Goal: Task Accomplishment & Management: Manage account settings

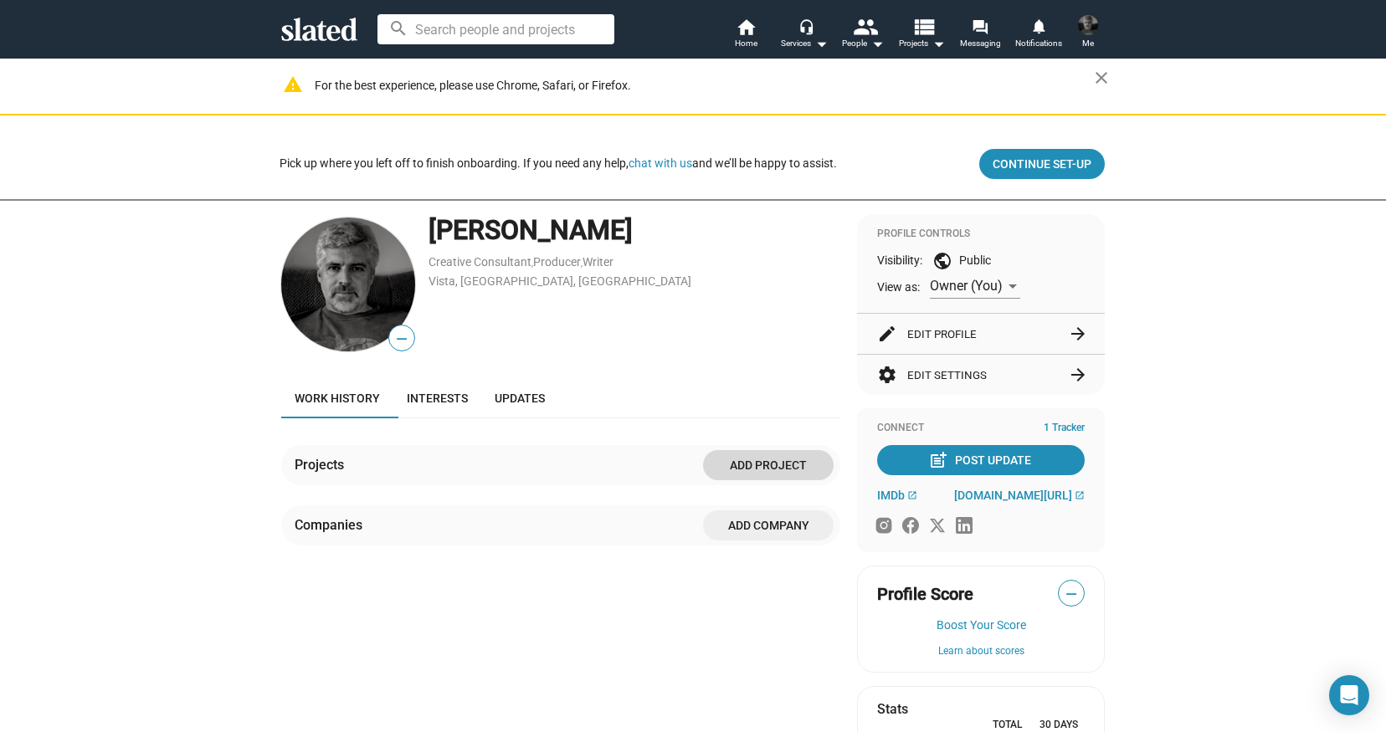
click at [767, 465] on span "Add project" at bounding box center [768, 465] width 104 height 30
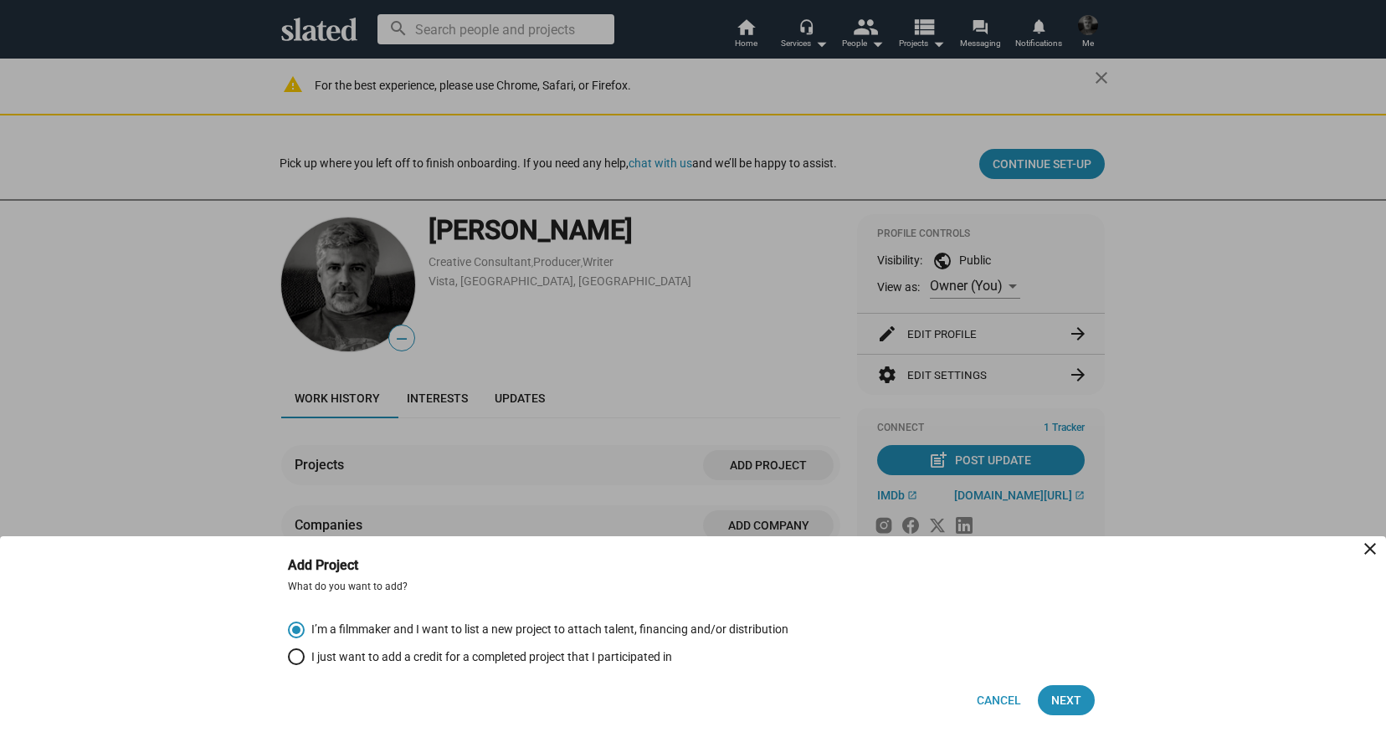
click at [655, 659] on span "I just want to add a credit for a completed project that I participated in" at bounding box center [488, 657] width 367 height 16
click at [305, 659] on input "I just want to add a credit for a completed project that I participated in" at bounding box center [296, 657] width 17 height 17
radio input "true"
click at [1059, 702] on span "Next" at bounding box center [1066, 700] width 30 height 30
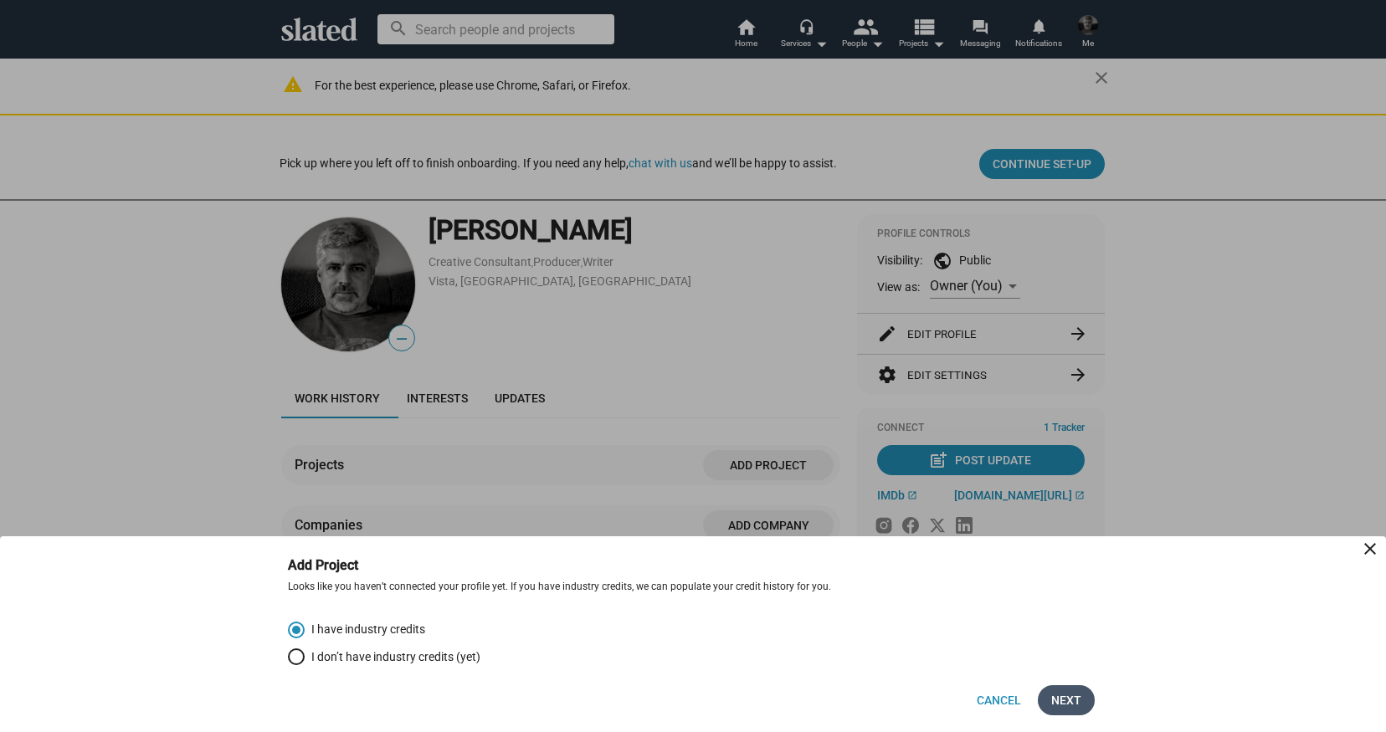
click at [1064, 698] on span "Next" at bounding box center [1066, 700] width 30 height 30
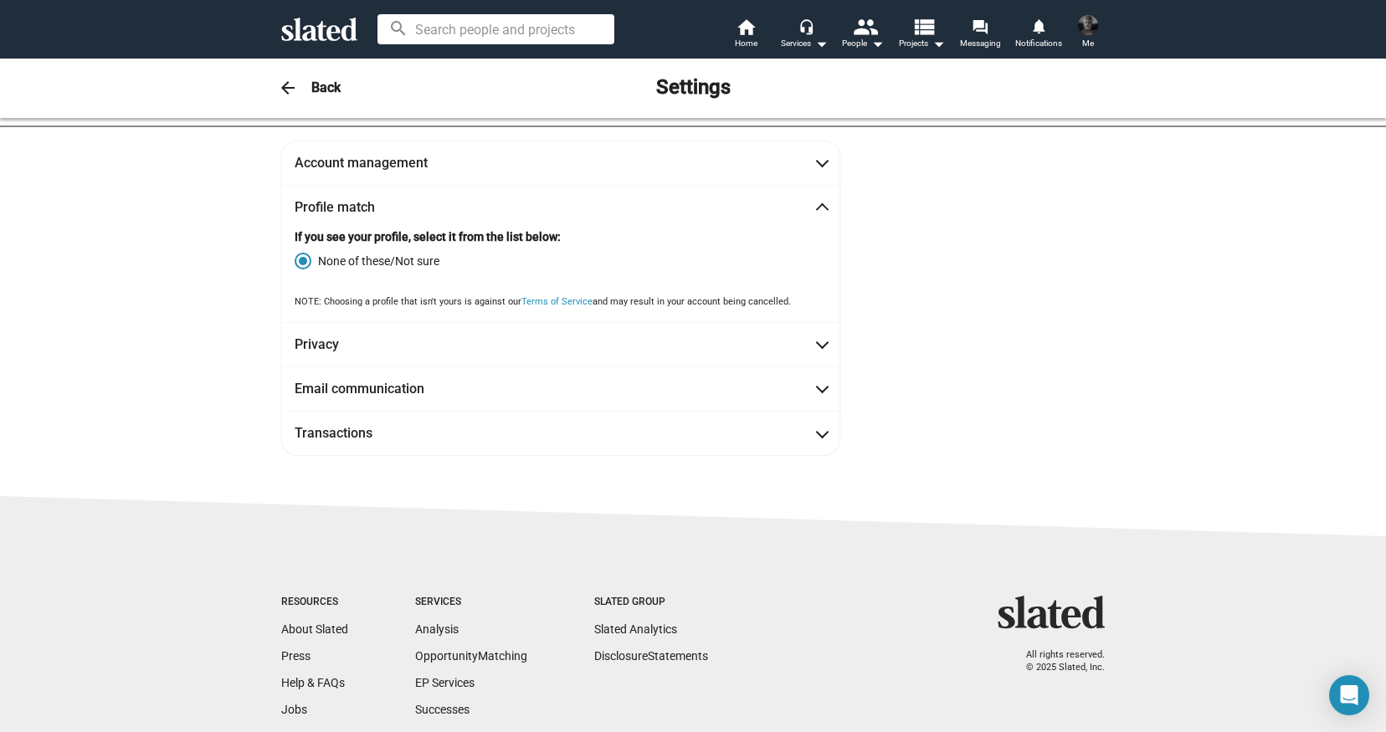
scroll to position [51, 0]
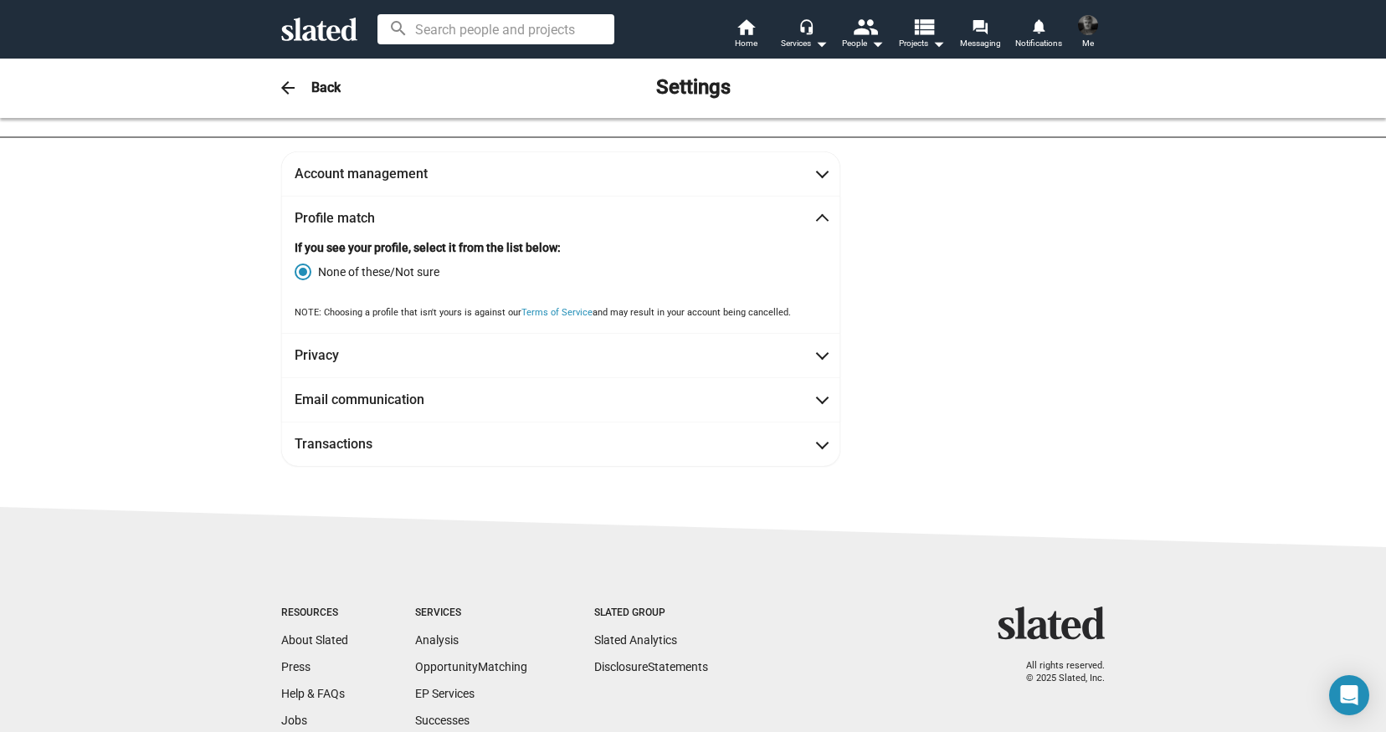
click at [352, 216] on mat-panel-title "Profile match" at bounding box center [370, 218] width 151 height 18
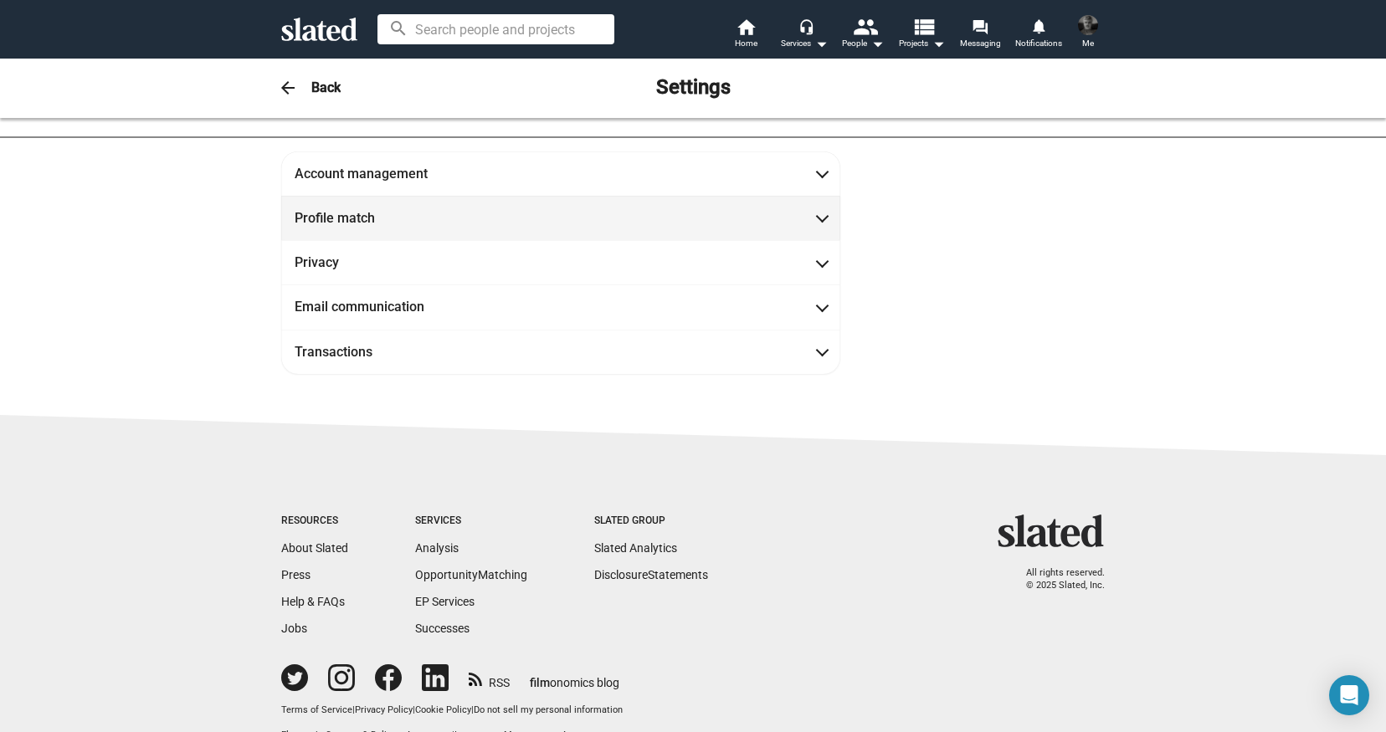
click at [352, 216] on mat-panel-title "Profile match" at bounding box center [370, 218] width 151 height 18
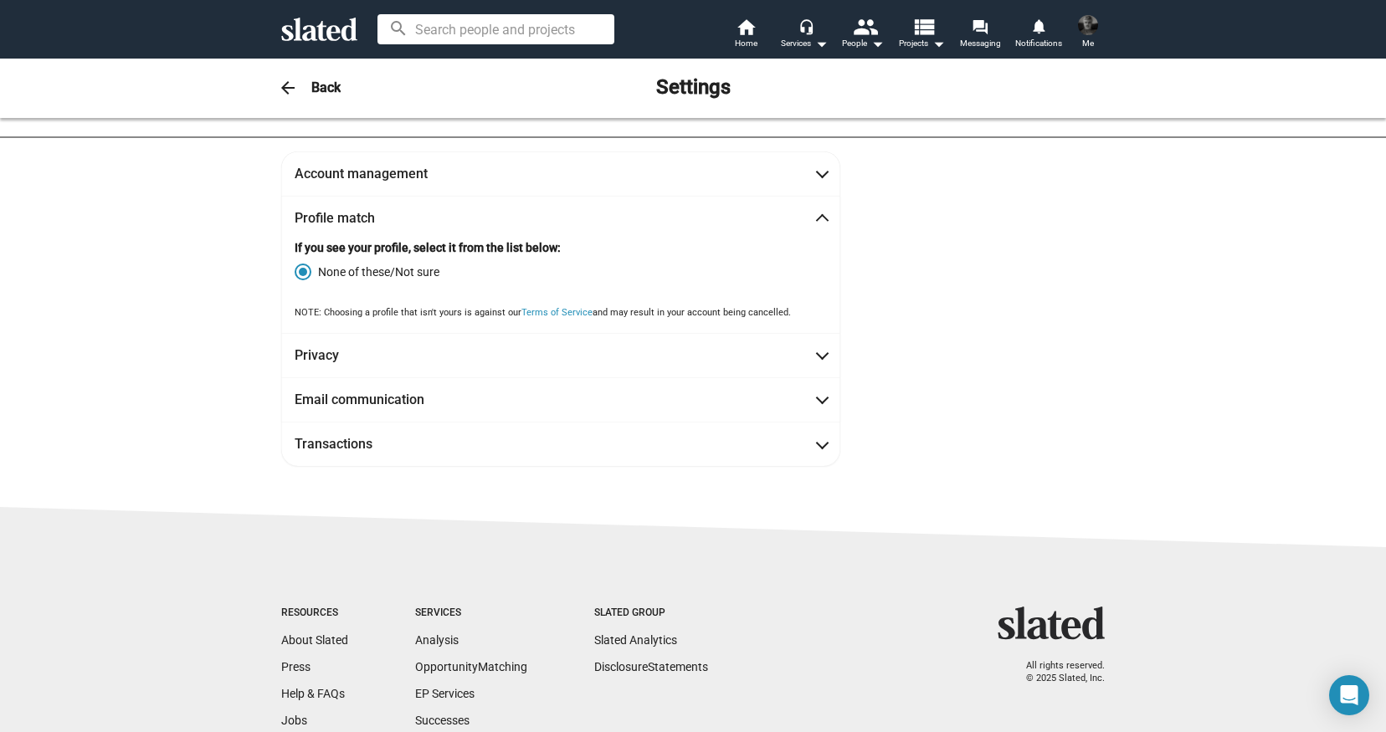
click at [1085, 25] on img at bounding box center [1088, 25] width 20 height 20
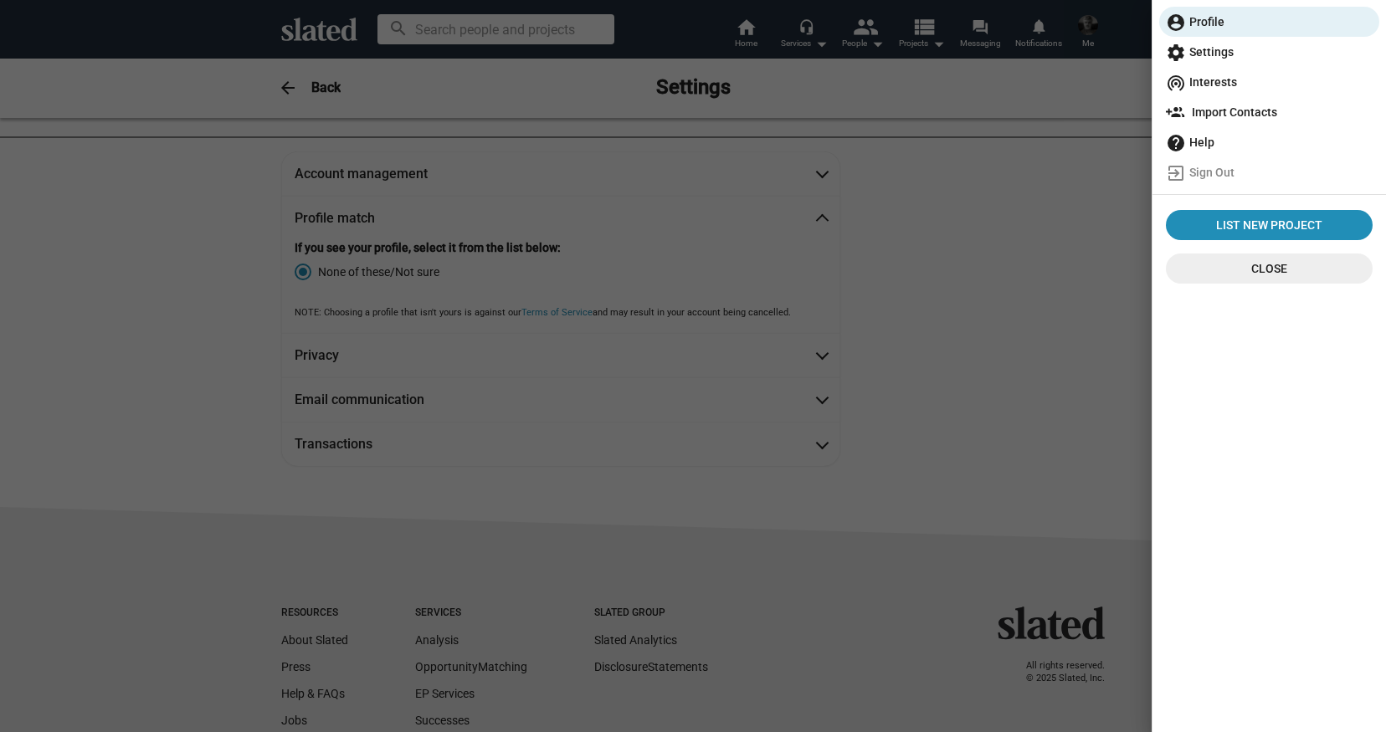
click at [1216, 52] on span "settings Settings" at bounding box center [1269, 52] width 207 height 30
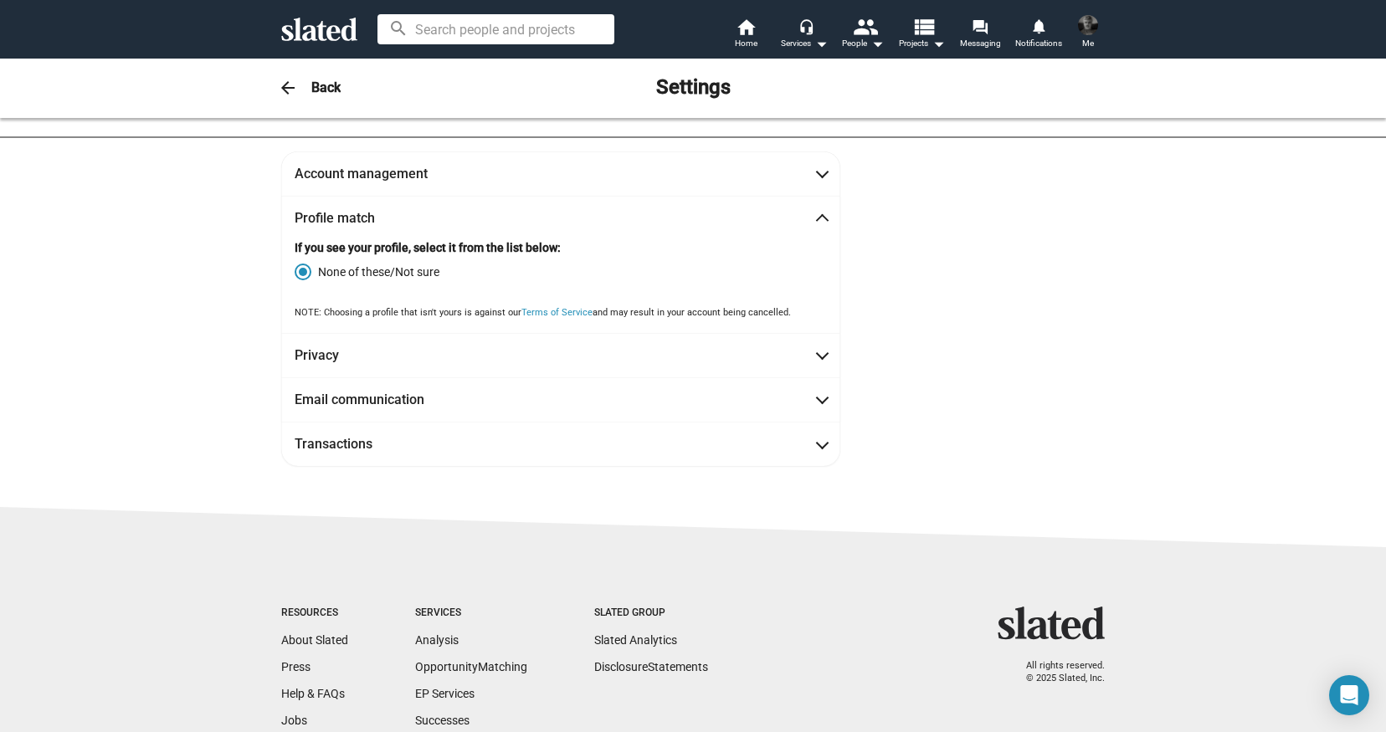
click at [1095, 36] on span at bounding box center [1087, 25] width 27 height 27
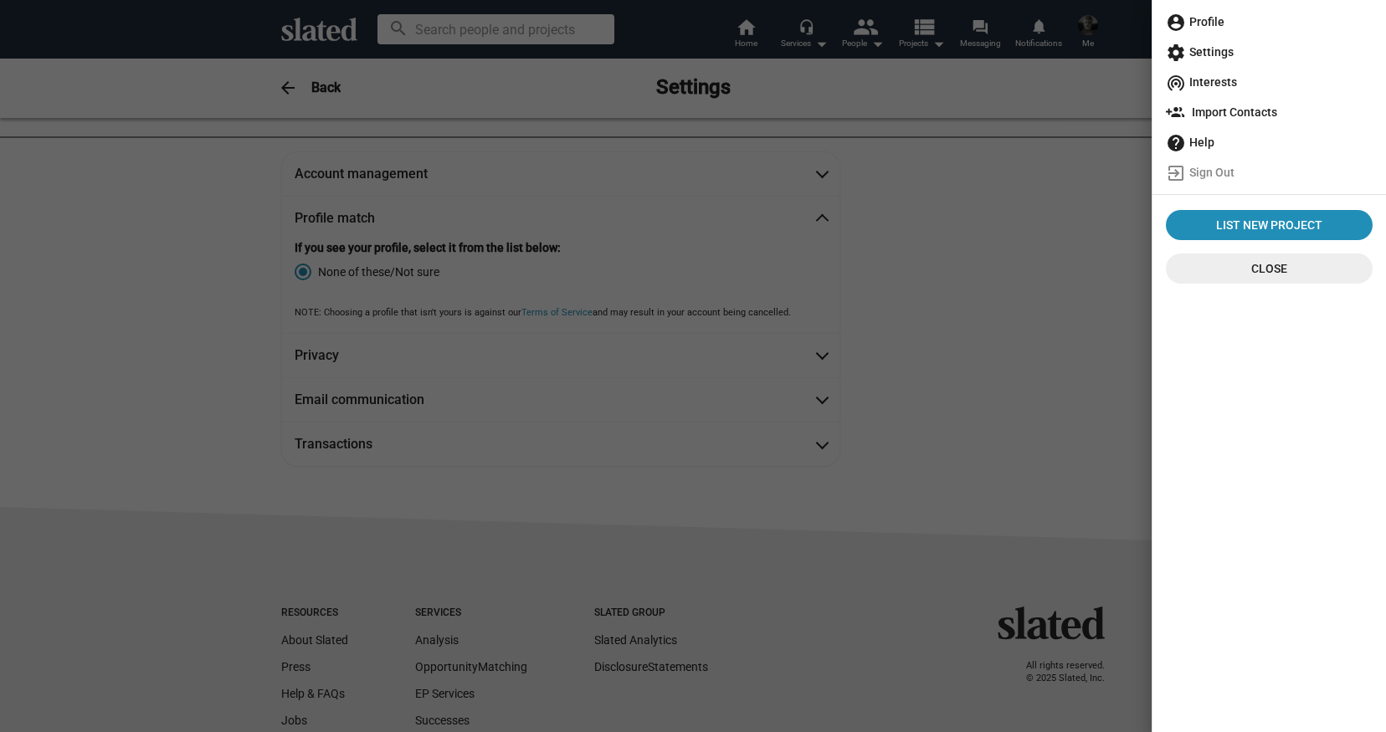
click at [1203, 21] on span "account_circle Profile" at bounding box center [1269, 22] width 207 height 30
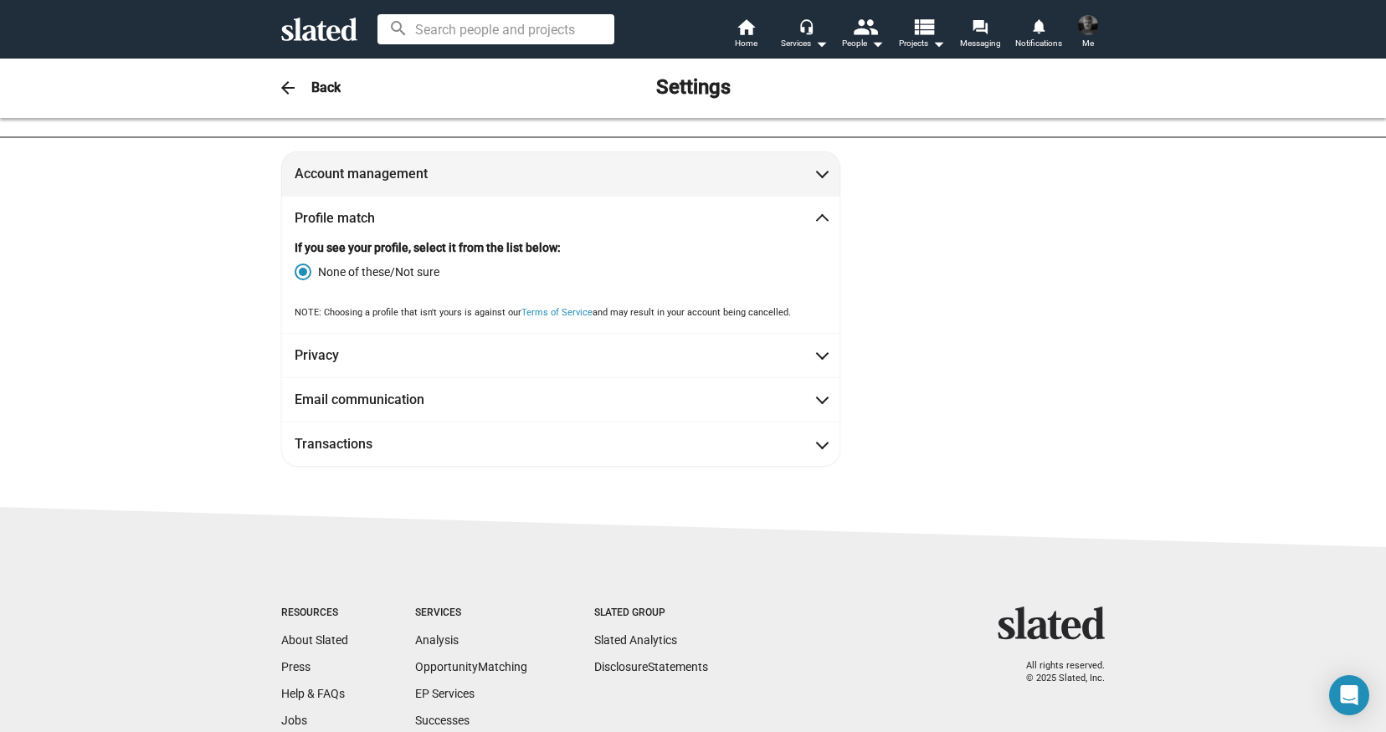
click at [418, 174] on mat-panel-title "Account management" at bounding box center [370, 174] width 151 height 18
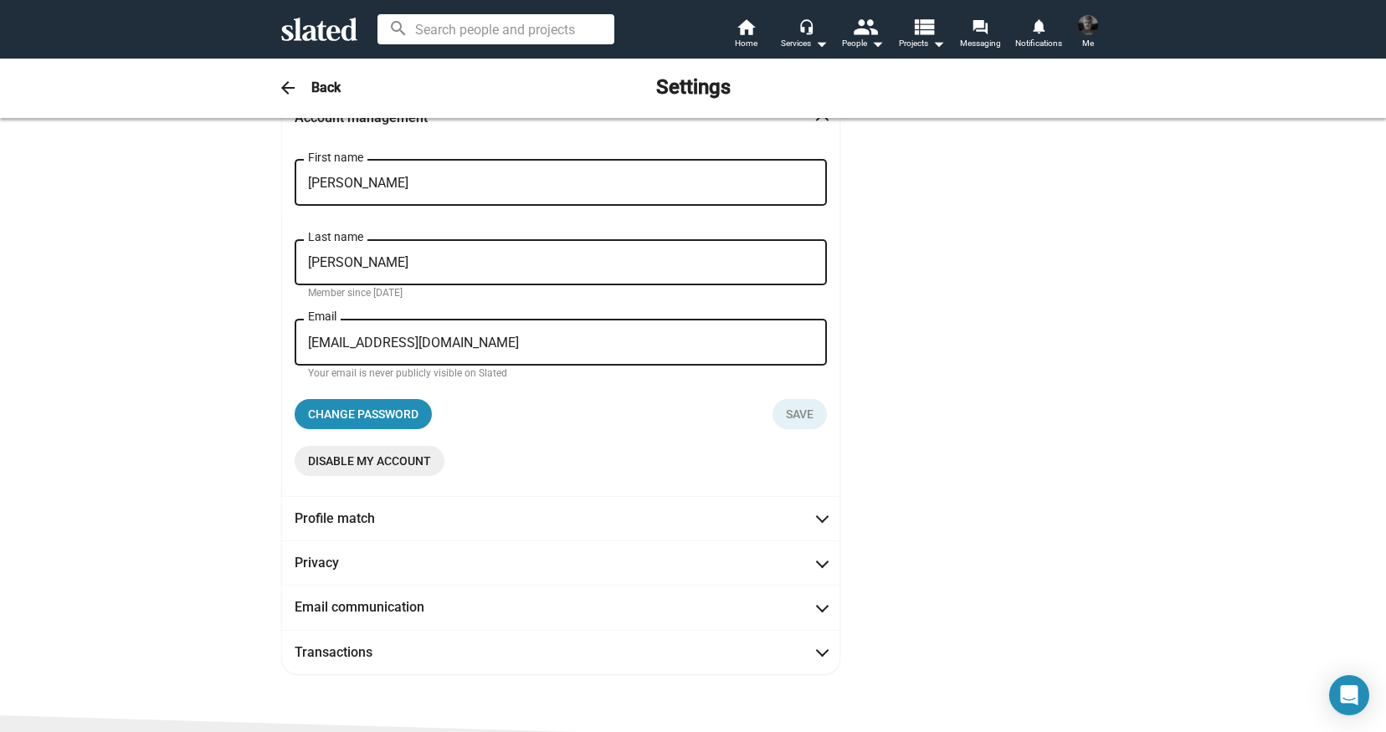
scroll to position [110, 0]
click at [398, 462] on span "Disable my account" at bounding box center [369, 459] width 123 height 30
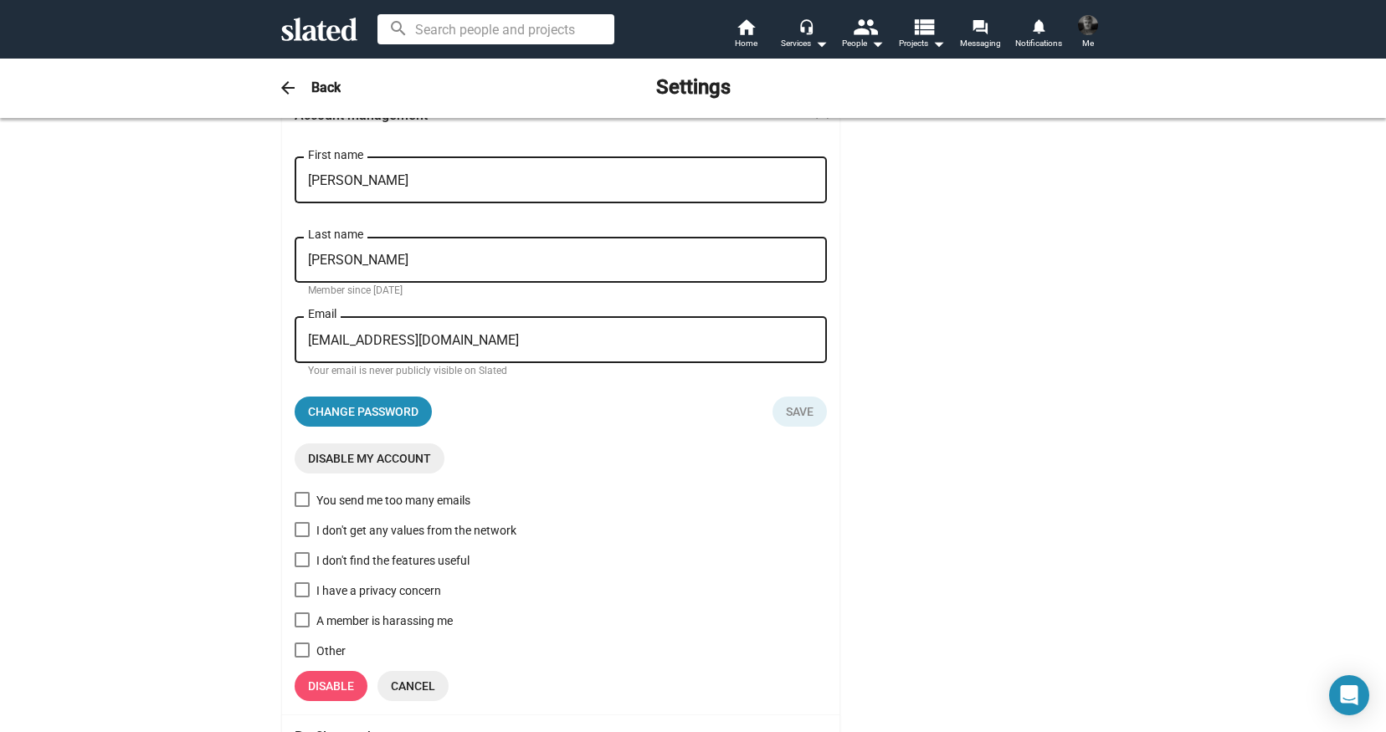
click at [342, 679] on span "Disable" at bounding box center [331, 686] width 46 height 30
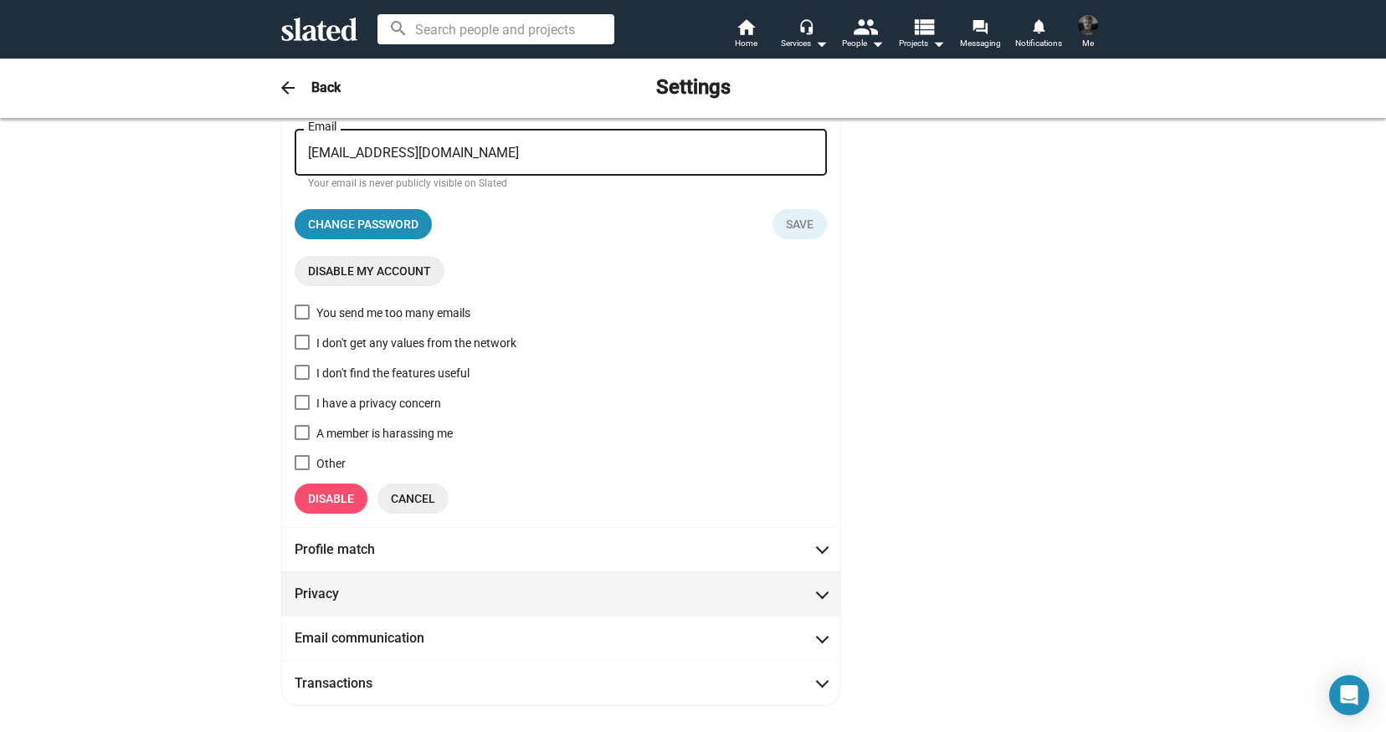
scroll to position [291, 0]
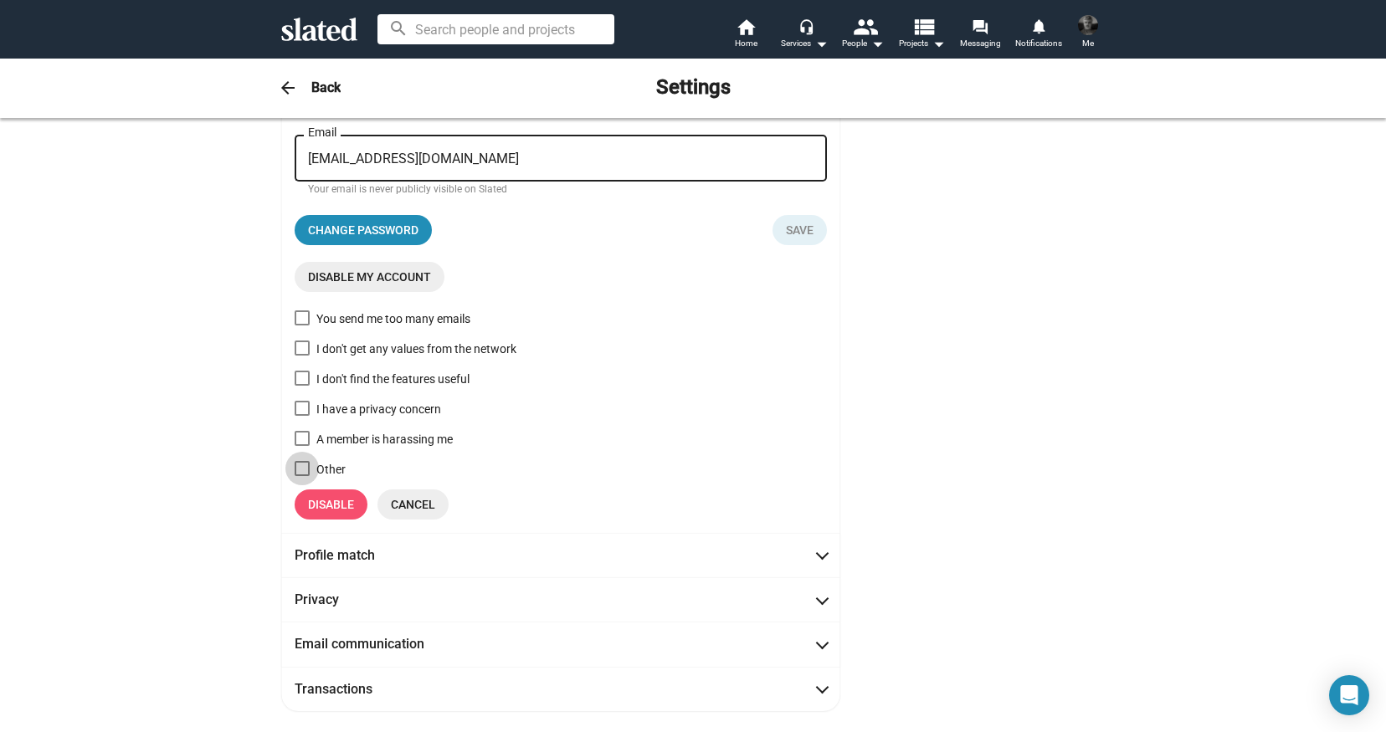
click at [306, 467] on span at bounding box center [302, 468] width 15 height 15
click at [302, 476] on input "Other" at bounding box center [301, 476] width 1 height 1
checkbox input "true"
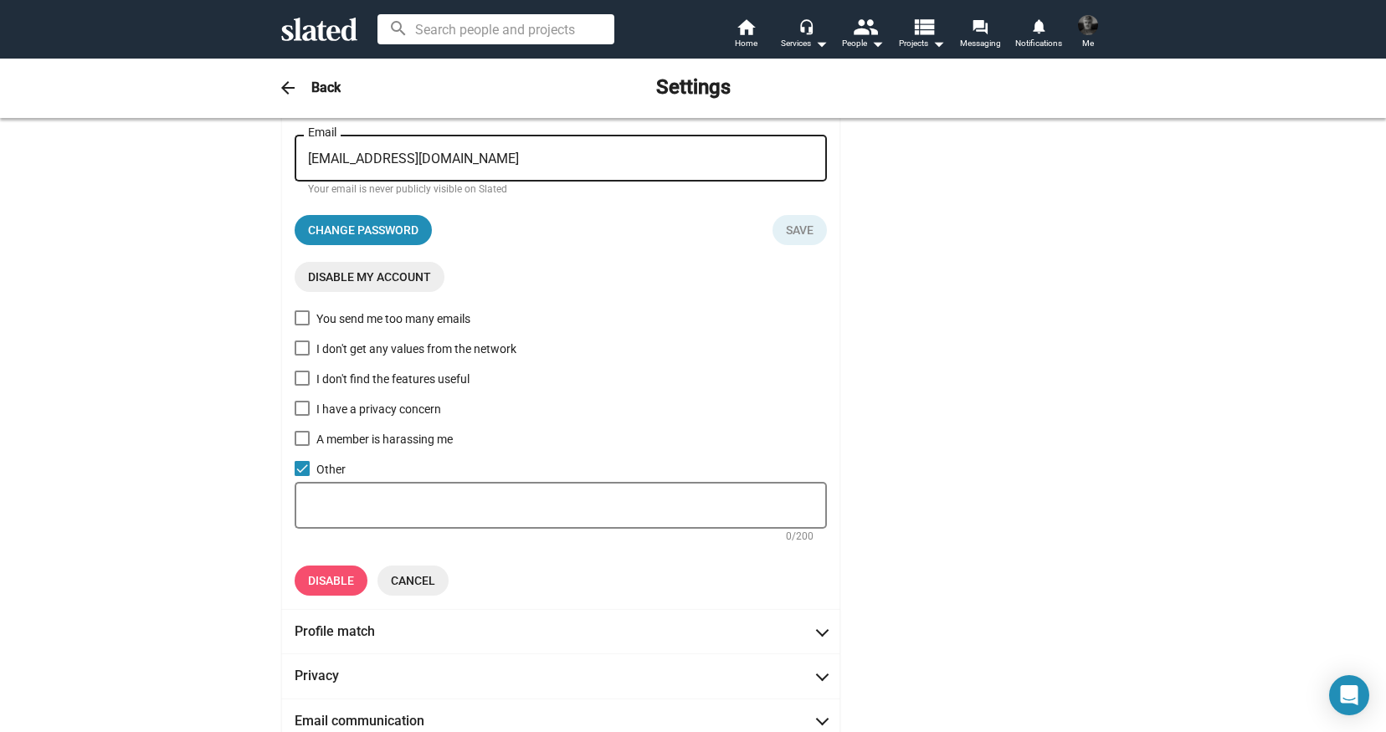
click at [366, 495] on div at bounding box center [560, 503] width 505 height 49
type textarea "Can't load credits"
click at [324, 592] on span "Disable" at bounding box center [331, 581] width 46 height 30
